Goal: Information Seeking & Learning: Check status

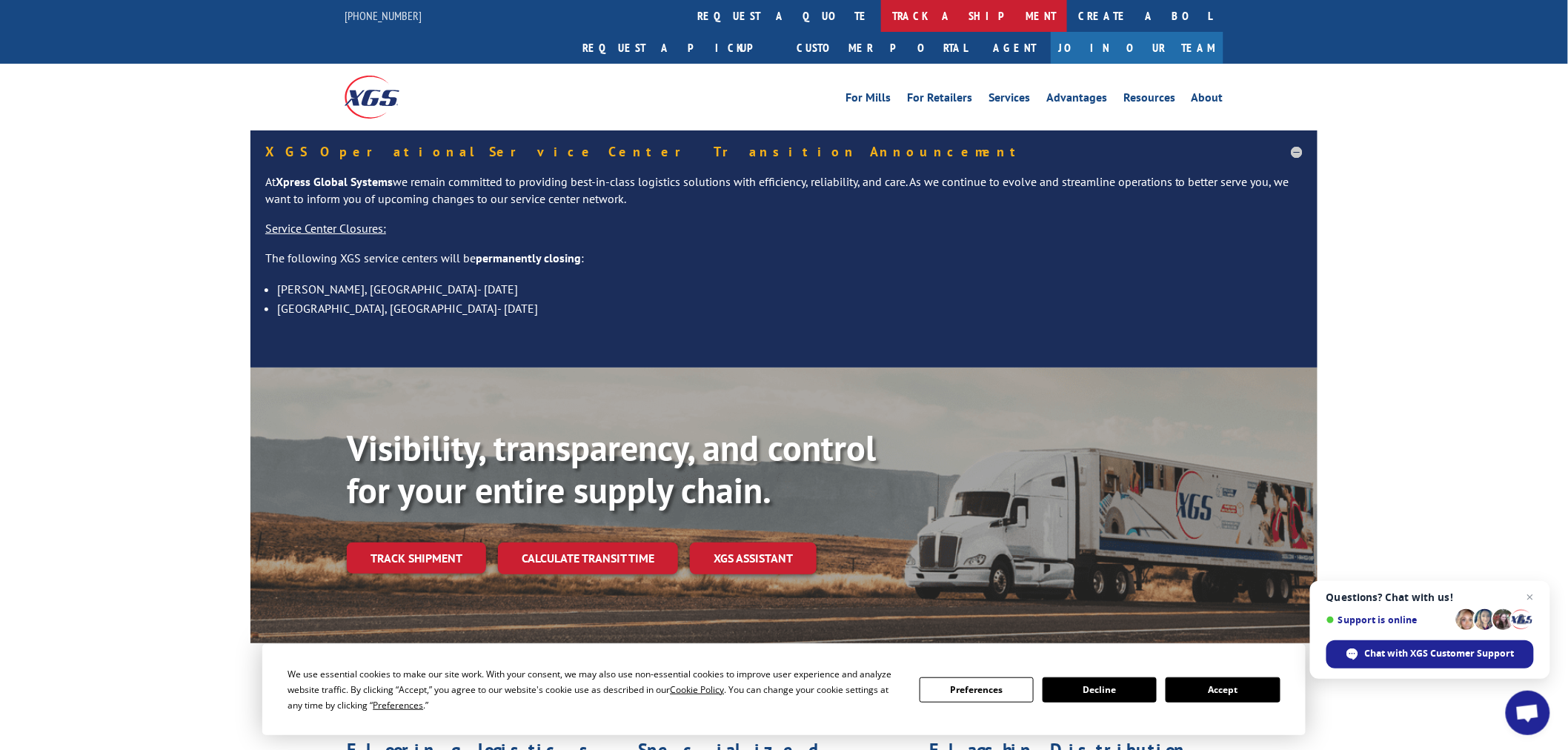
click at [882, 12] on link "track a shipment" at bounding box center [974, 16] width 186 height 32
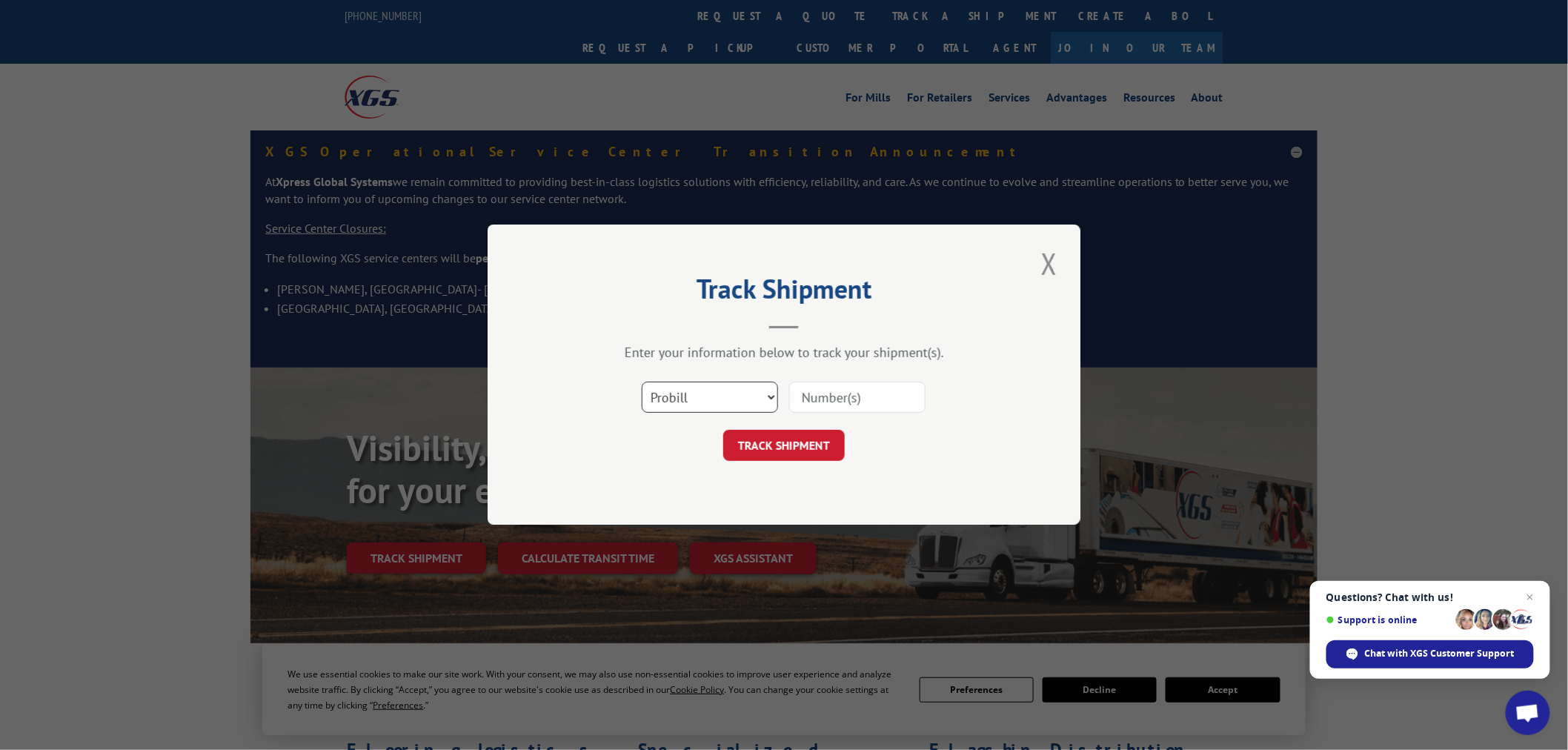
click at [677, 385] on select "Select category... Probill BOL PO" at bounding box center [710, 398] width 136 height 31
select select "po"
click at [642, 383] on select "Select category... Probill BOL PO" at bounding box center [710, 398] width 136 height 31
click at [875, 399] on input at bounding box center [858, 398] width 136 height 31
paste input "15528636"
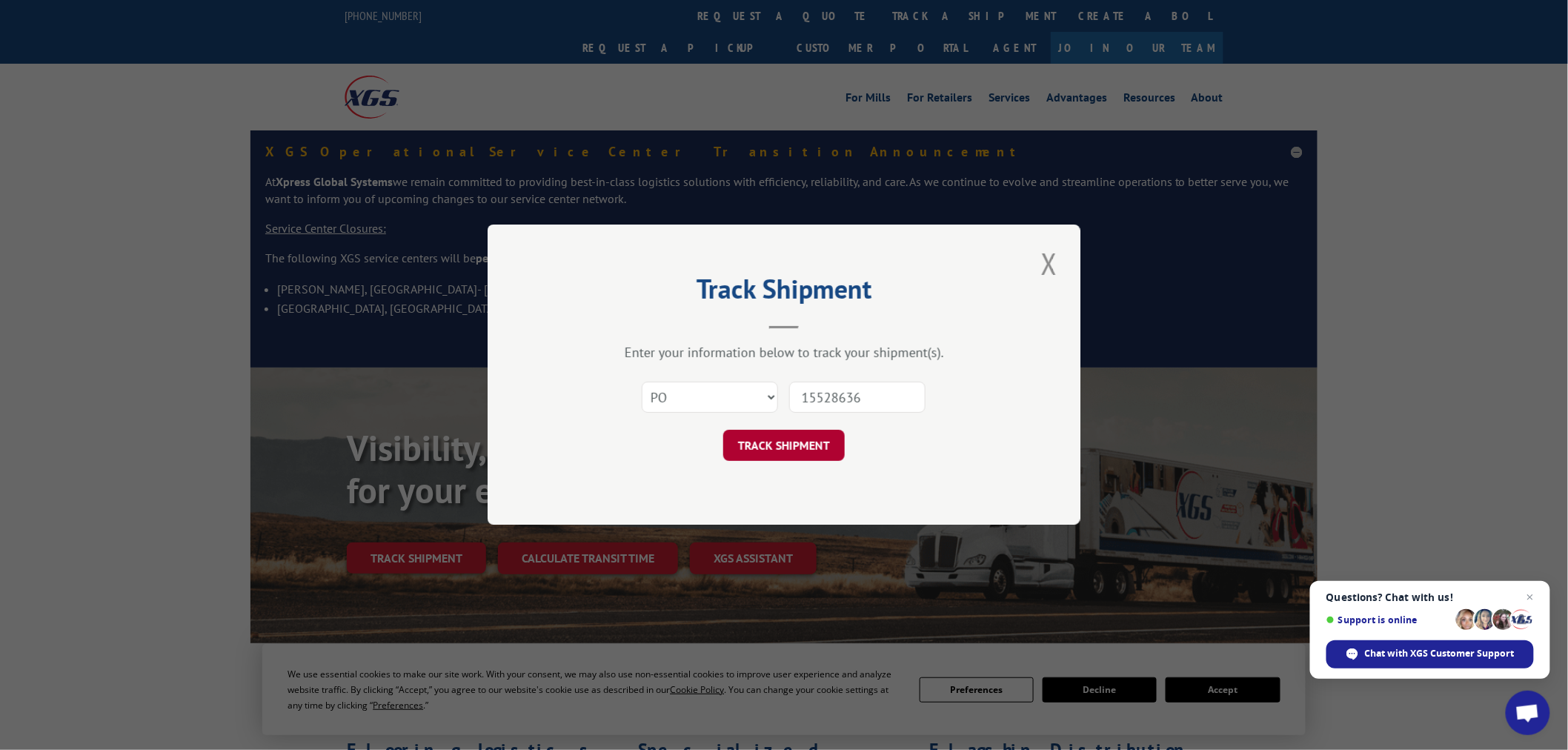
type input "15528636"
click at [788, 438] on button "TRACK SHIPMENT" at bounding box center [784, 446] width 121 height 31
